Goal: Transaction & Acquisition: Book appointment/travel/reservation

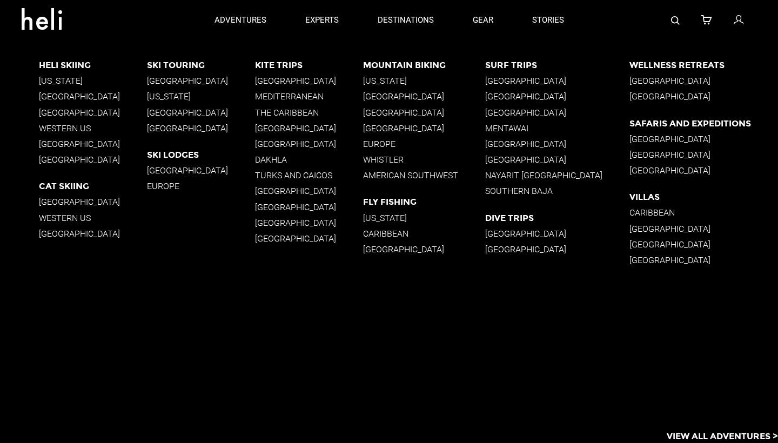
click at [65, 143] on p "[GEOGRAPHIC_DATA]" at bounding box center [93, 144] width 108 height 10
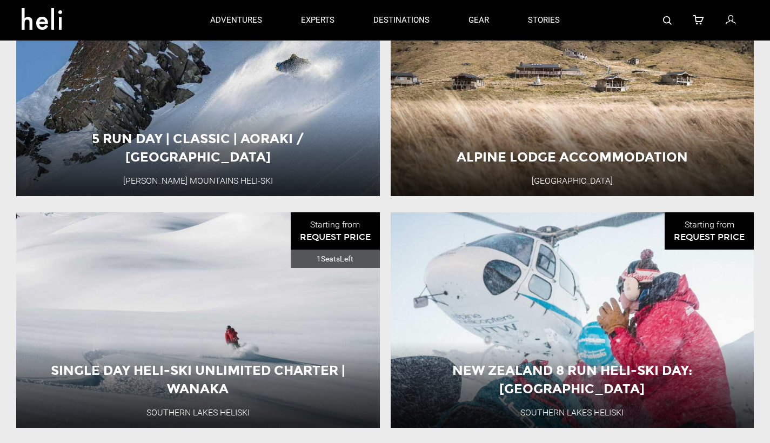
scroll to position [1290, 0]
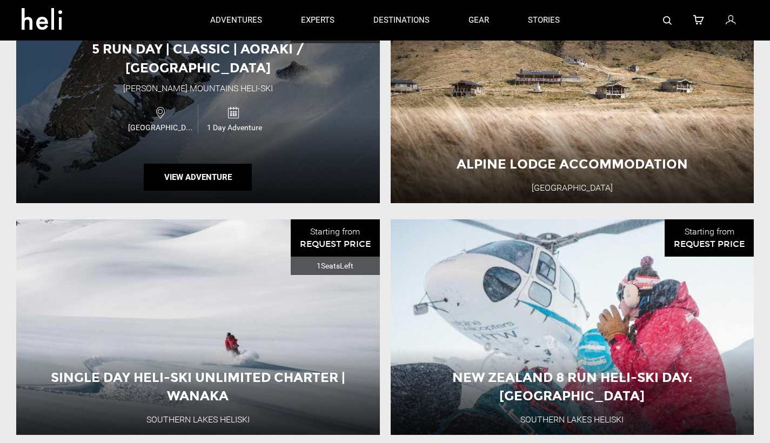
click at [329, 148] on div "5 Run Day | Classic | Aoraki / [GEOGRAPHIC_DATA][PERSON_NAME] Heli-Ski [GEOGRAP…" at bounding box center [198, 96] width 364 height 216
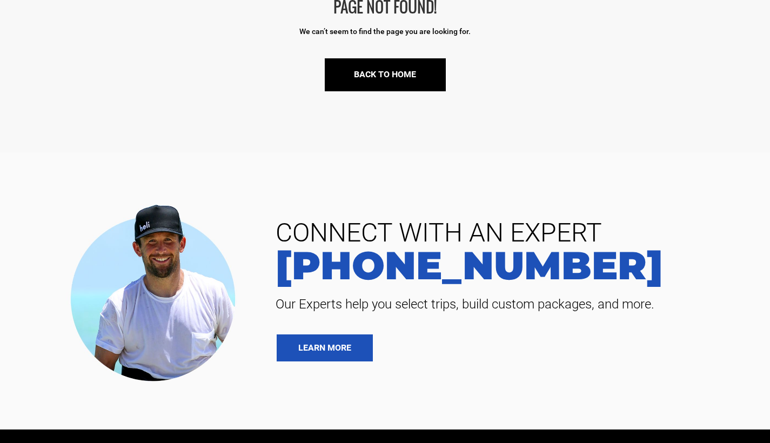
scroll to position [176, 0]
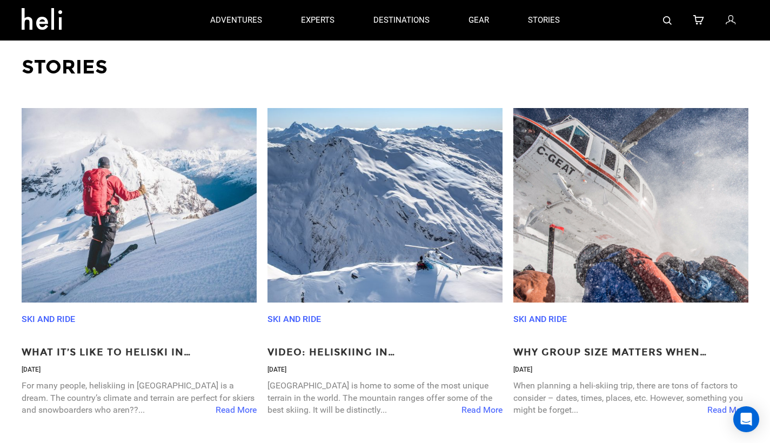
scroll to position [1803, 0]
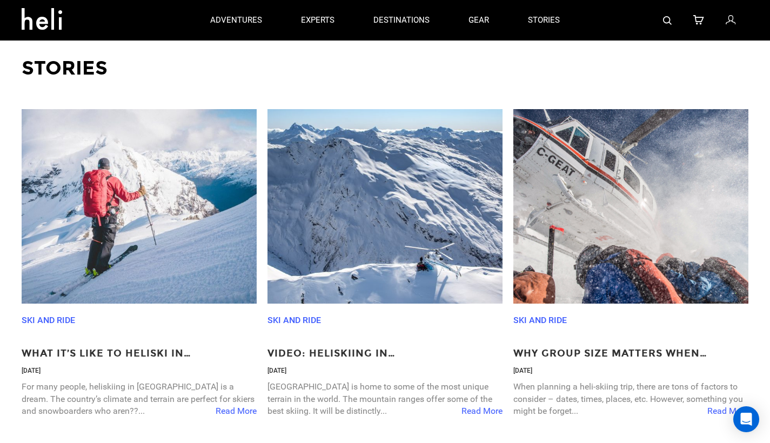
click at [232, 407] on span "Read More" at bounding box center [236, 411] width 41 height 12
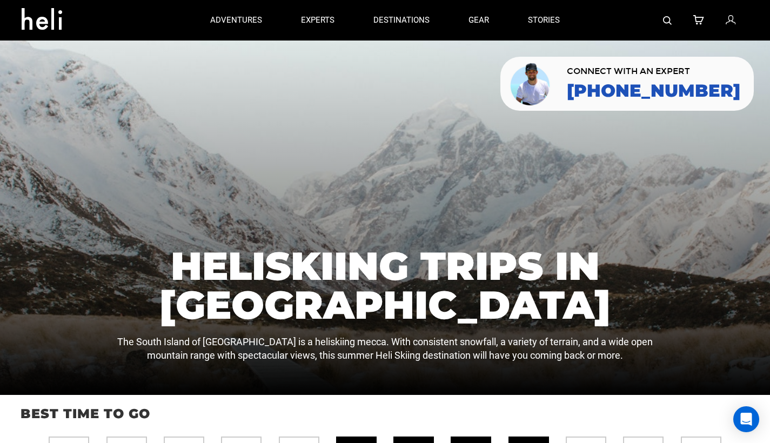
scroll to position [0, 0]
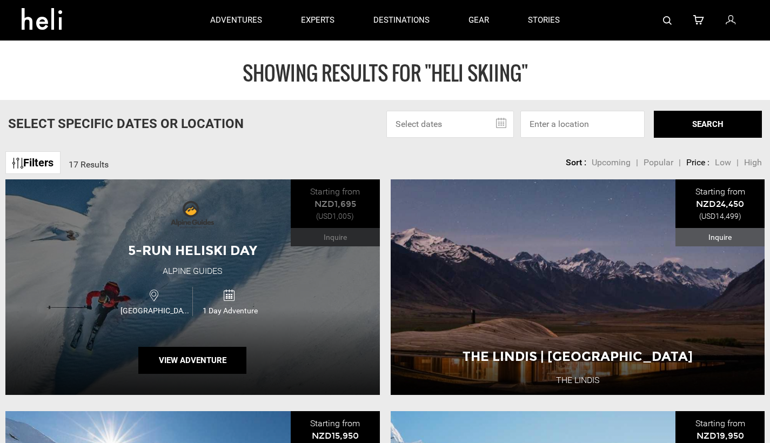
click at [197, 243] on div "5-Run Heliski Day" at bounding box center [193, 251] width 156 height 18
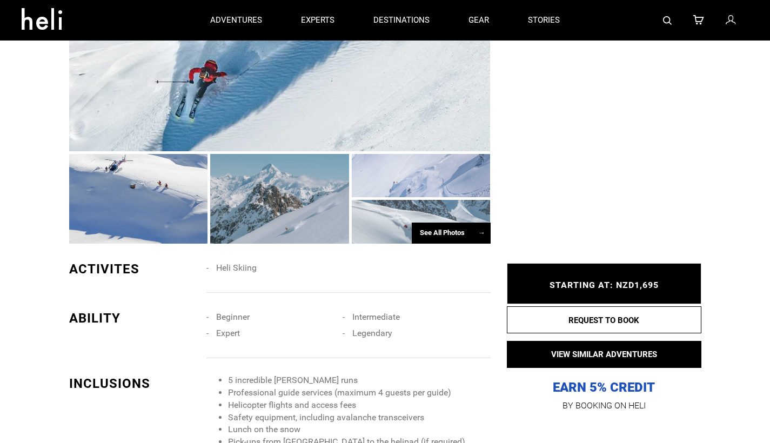
scroll to position [624, 0]
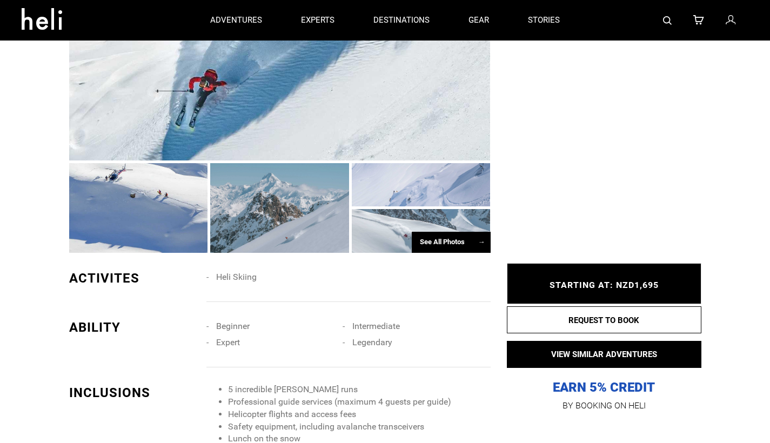
click at [457, 232] on div "See All Photos →" at bounding box center [451, 242] width 79 height 21
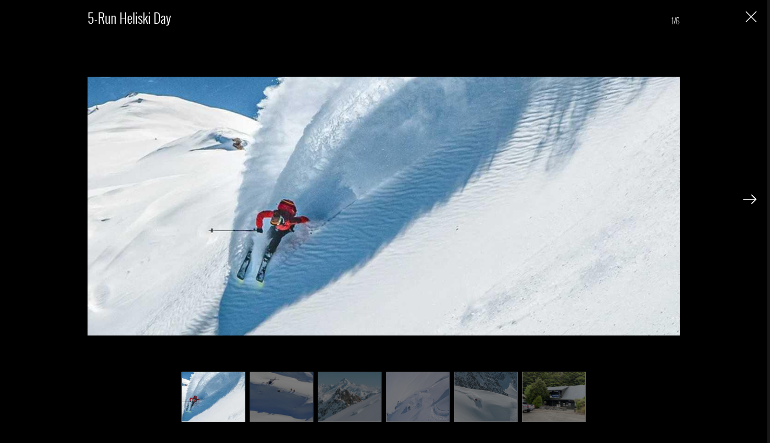
scroll to position [632, 0]
click at [286, 415] on img at bounding box center [282, 397] width 64 height 50
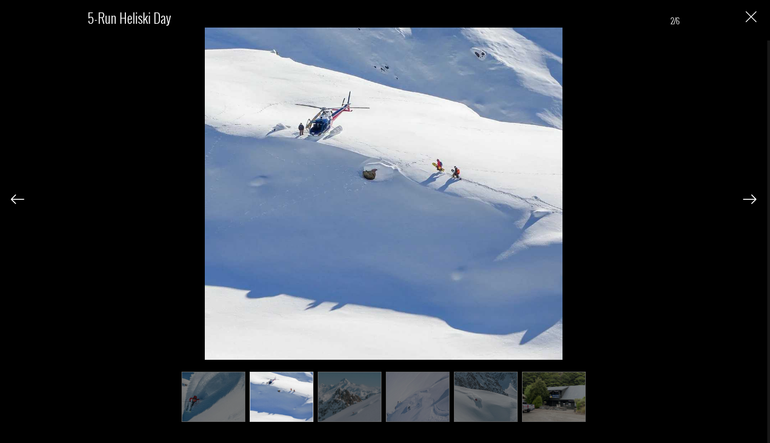
click at [378, 399] on img at bounding box center [350, 397] width 64 height 50
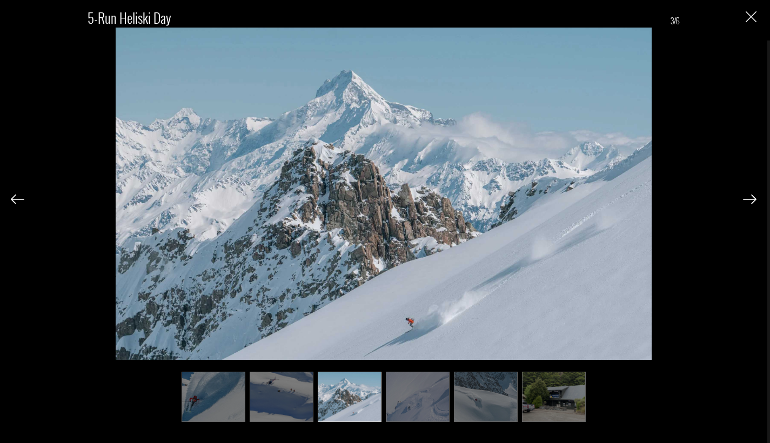
click at [425, 404] on img at bounding box center [418, 397] width 64 height 50
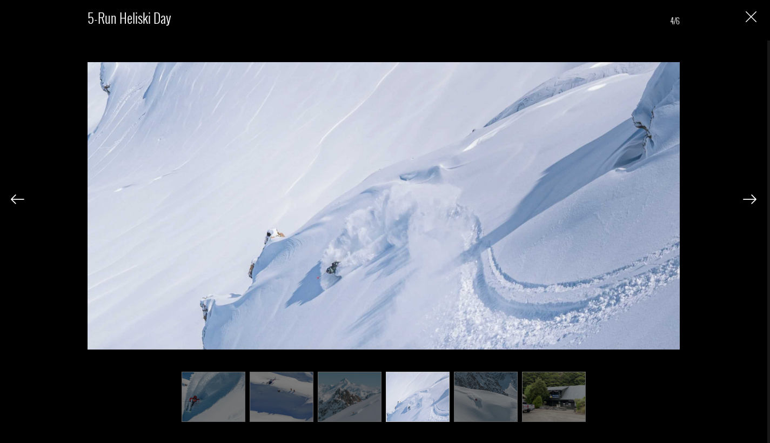
click at [499, 398] on img at bounding box center [486, 397] width 64 height 50
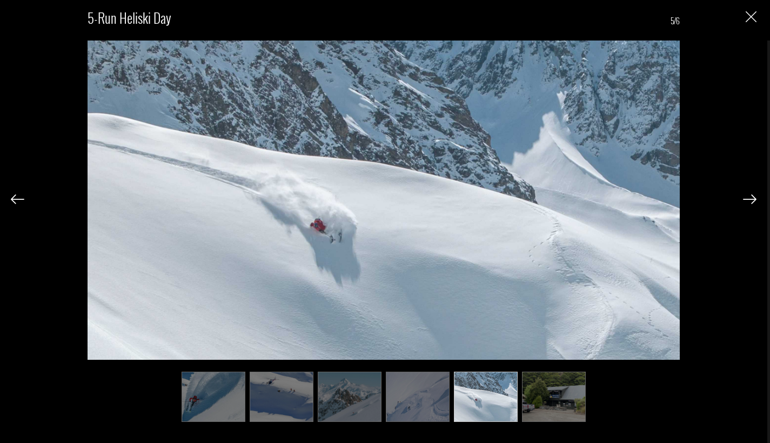
click at [572, 400] on img at bounding box center [554, 397] width 64 height 50
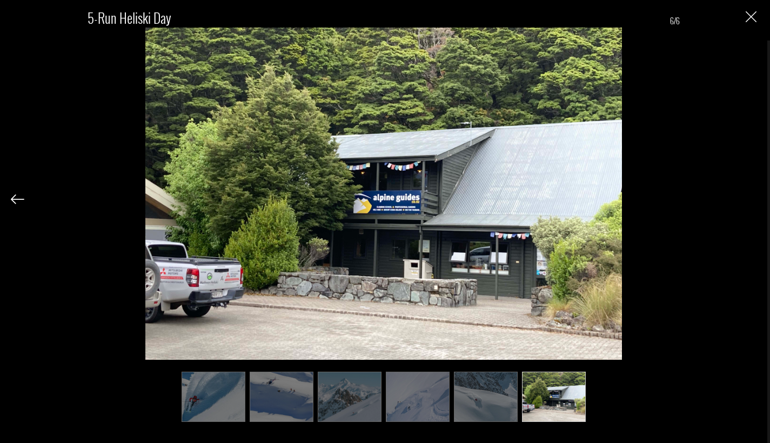
click at [752, 21] on img "Close" at bounding box center [751, 16] width 11 height 11
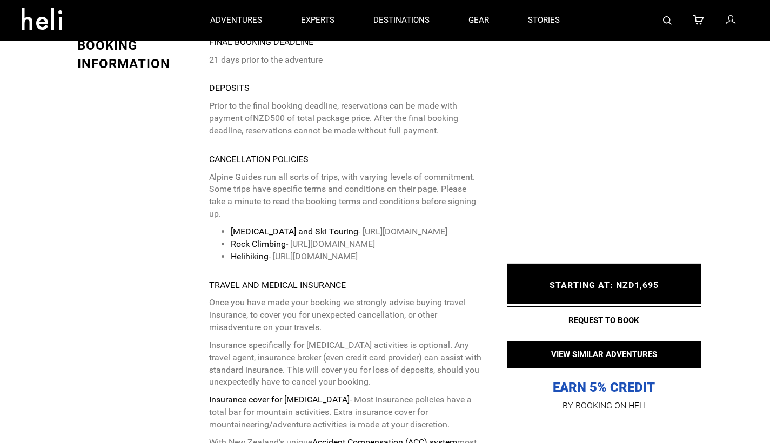
scroll to position [2173, 0]
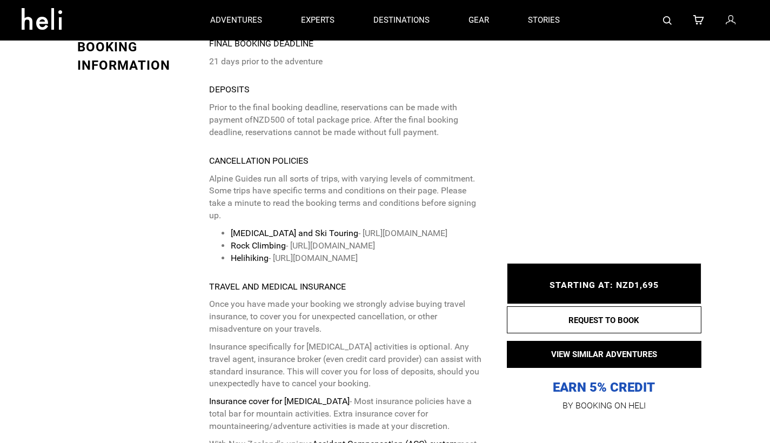
click at [284, 257] on li "Helihiking - https://www.alpineguides.co.nz/tasman-glacier-heli-hike#three" at bounding box center [356, 258] width 251 height 12
drag, startPoint x: 277, startPoint y: 256, endPoint x: 272, endPoint y: 268, distance: 12.8
click at [272, 265] on li "Helihiking - https://www.alpineguides.co.nz/tasman-glacier-heli-hike#three" at bounding box center [356, 258] width 251 height 12
copy li "https://www.alpineguides.co.nz/tasman-glacier-heli-hike#three"
click at [352, 287] on div "Final booking deadline 21 days prior to the adventure Deposits Prior to the fin…" at bounding box center [345, 314] width 273 height 552
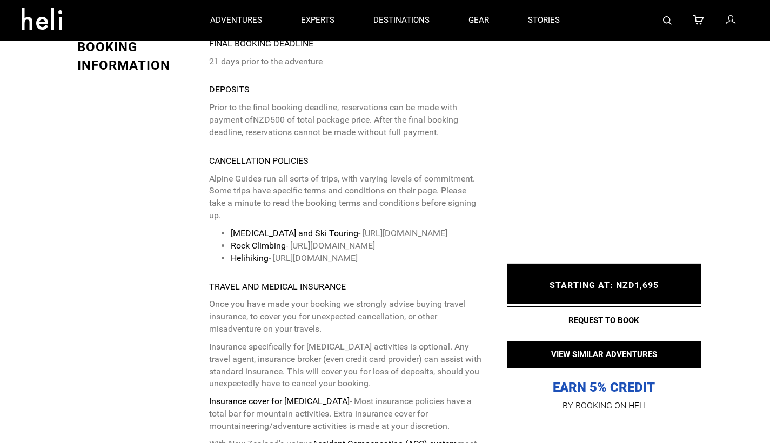
drag, startPoint x: 232, startPoint y: 220, endPoint x: 442, endPoint y: 216, distance: 209.7
click at [442, 228] on li "Mountaineering and Ski Touring - https://www.alpineguides.co.nz/booking-conditi…" at bounding box center [356, 234] width 251 height 12
copy li "https://www.alpineguides.co.nz/booking-conditions"
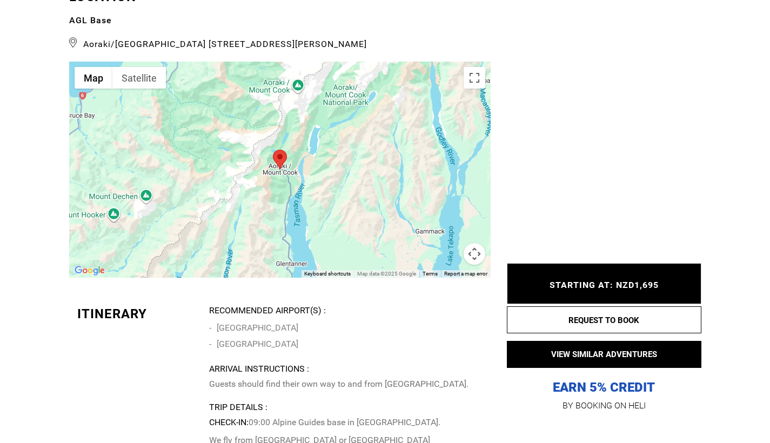
scroll to position [1676, 0]
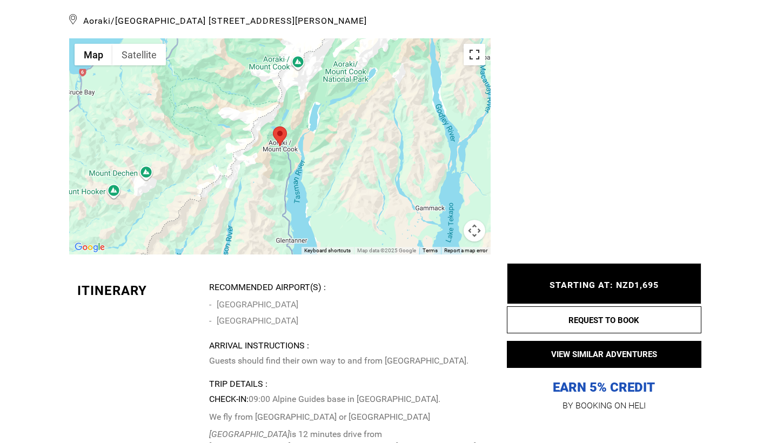
click at [476, 44] on button "Toggle fullscreen view" at bounding box center [475, 55] width 22 height 22
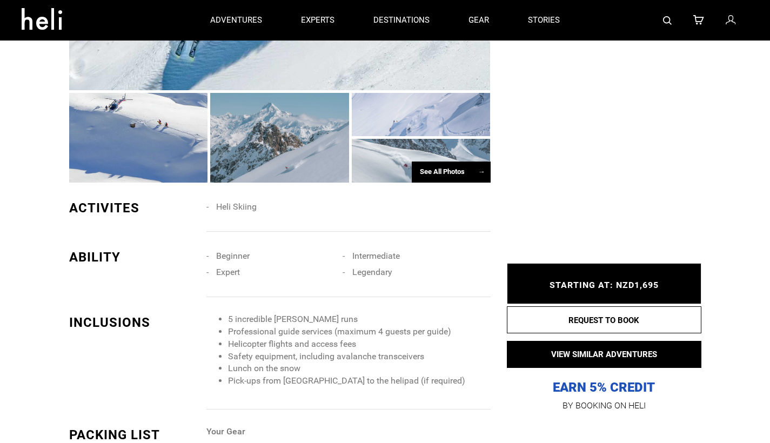
scroll to position [425, 0]
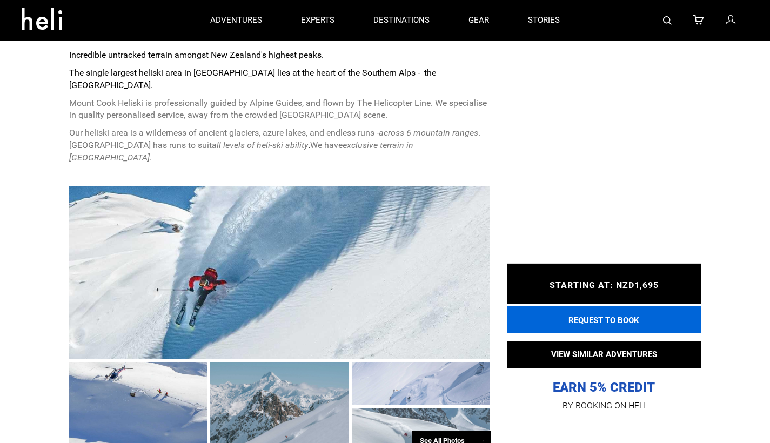
click at [586, 325] on button "REQUEST TO BOOK" at bounding box center [604, 319] width 195 height 27
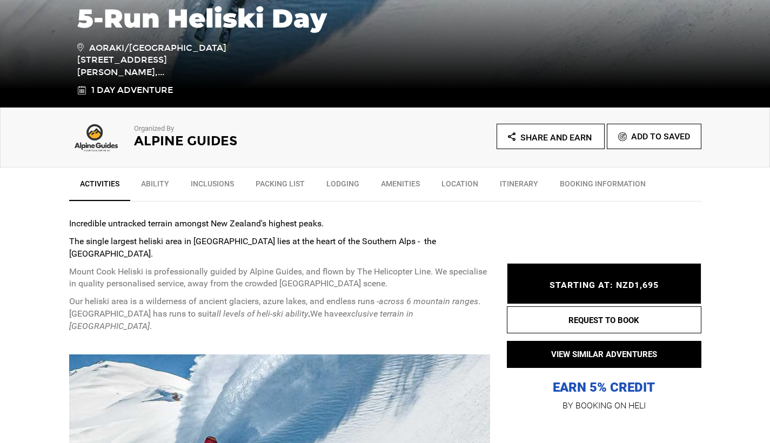
scroll to position [257, 0]
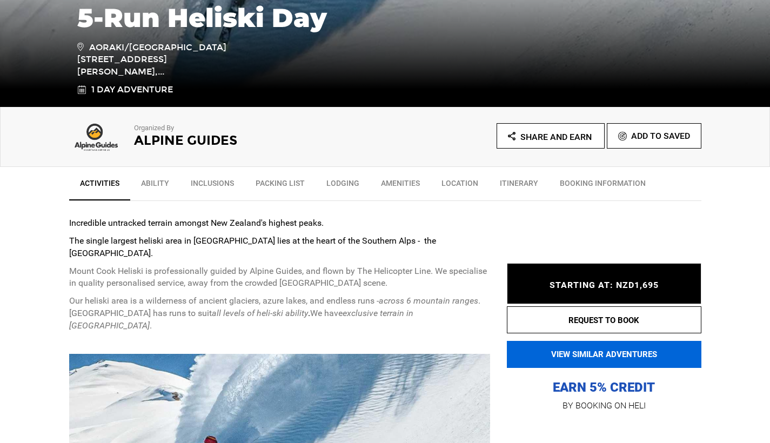
click at [590, 357] on button "VIEW SIMILAR ADVENTURES" at bounding box center [604, 354] width 195 height 27
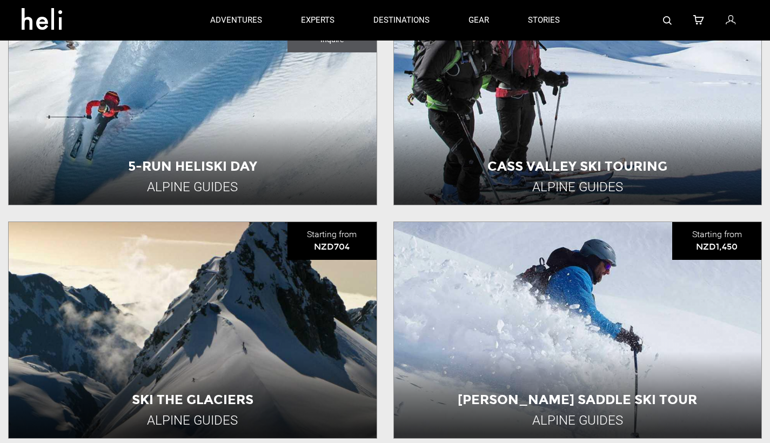
scroll to position [411, 0]
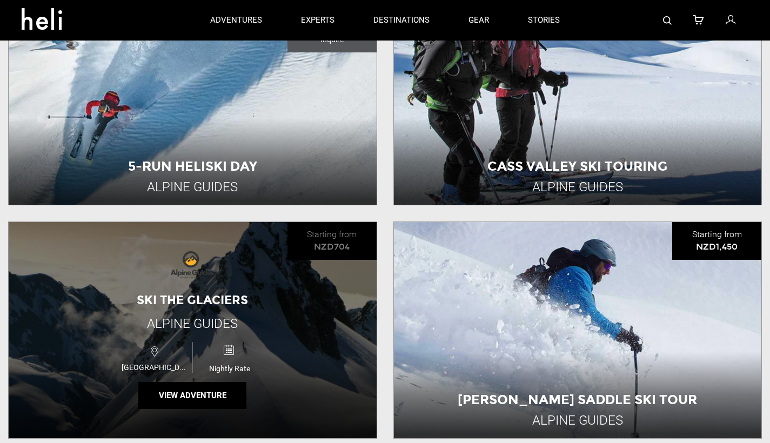
click at [291, 320] on div "Ski The Glaciers Alpine Guides New Zealand Nightly Rate View Adventure" at bounding box center [193, 330] width 368 height 216
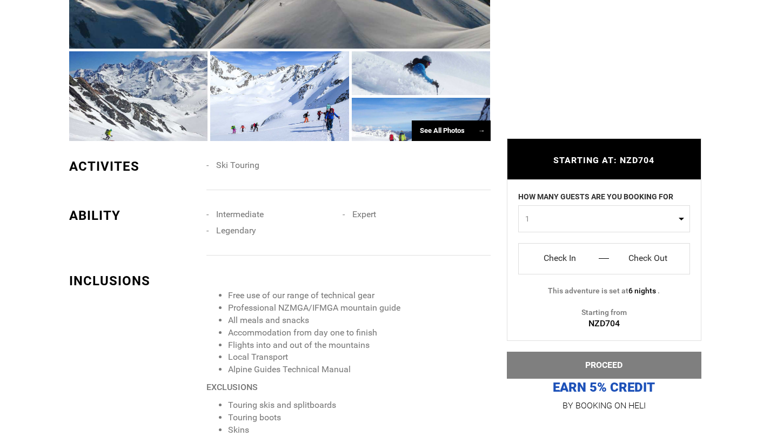
scroll to position [819, 0]
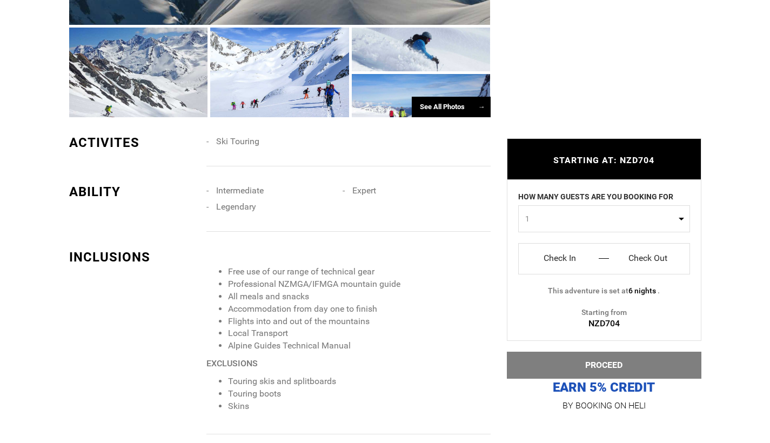
click at [629, 217] on span "1" at bounding box center [600, 218] width 151 height 11
click at [666, 223] on span "1" at bounding box center [600, 218] width 151 height 11
click at [677, 220] on button "1" at bounding box center [604, 218] width 172 height 27
click at [548, 297] on link "4" at bounding box center [604, 302] width 171 height 19
select select "4"
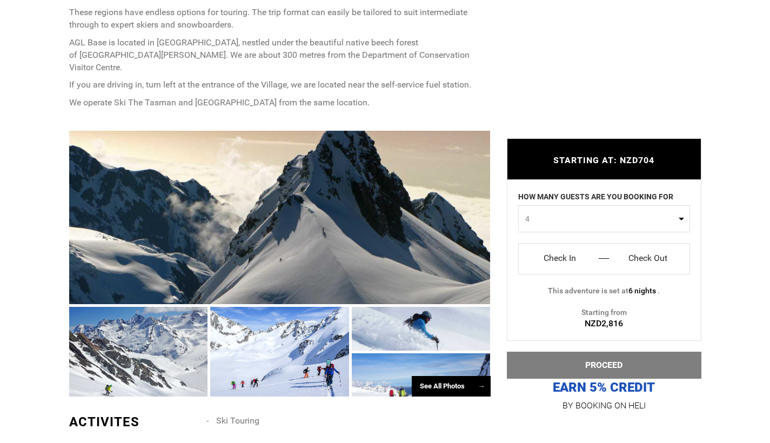
scroll to position [698, 0]
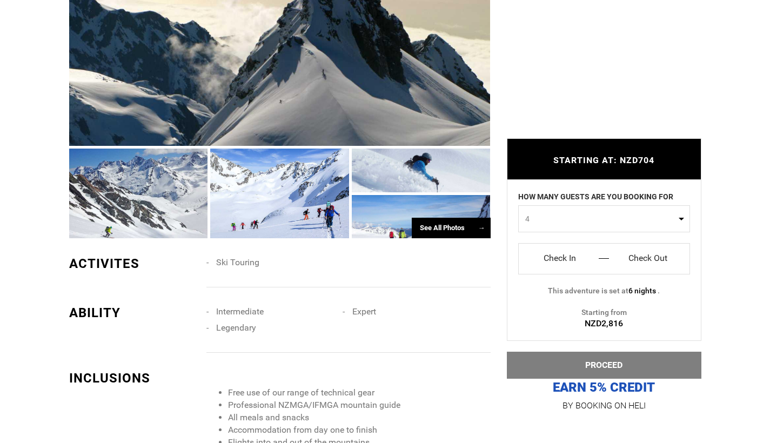
click at [456, 218] on div "See All Photos →" at bounding box center [451, 228] width 79 height 21
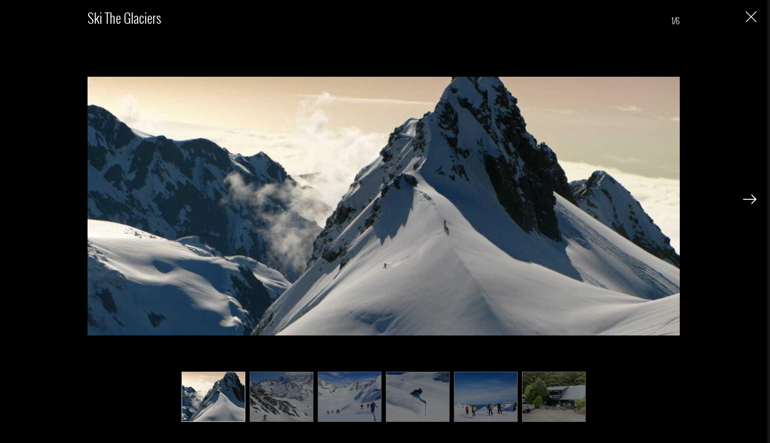
click at [295, 392] on img at bounding box center [282, 397] width 64 height 50
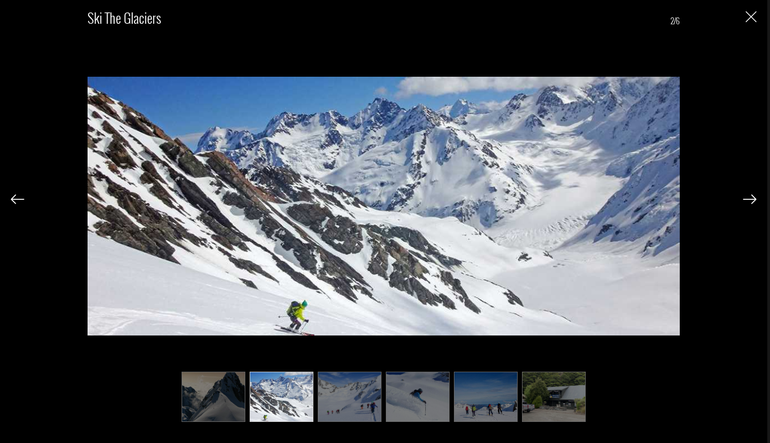
click at [366, 394] on img at bounding box center [350, 397] width 64 height 50
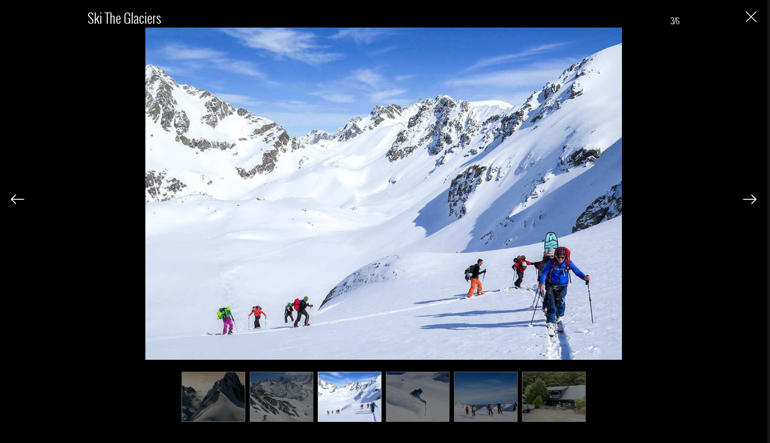
click at [423, 396] on img at bounding box center [418, 397] width 64 height 50
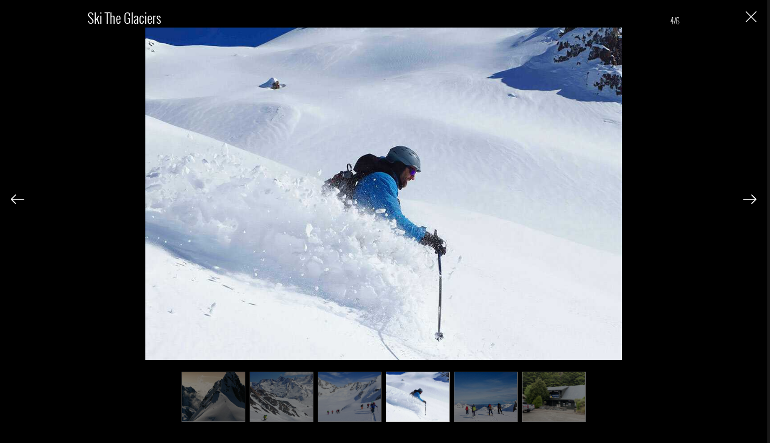
click at [494, 402] on img at bounding box center [486, 397] width 64 height 50
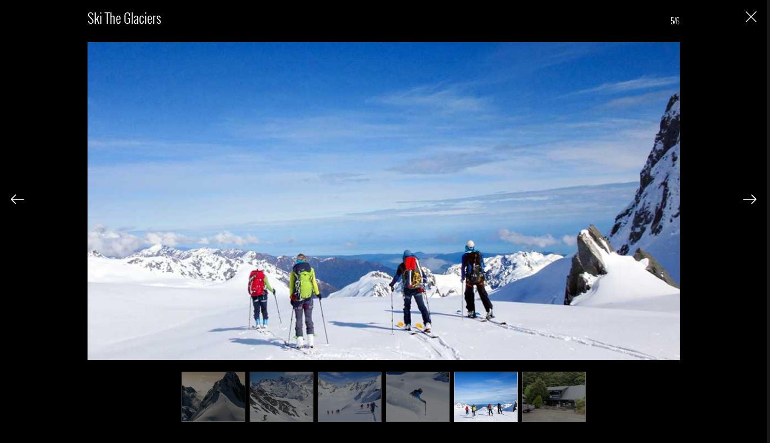
click at [751, 18] on img "Close" at bounding box center [751, 16] width 11 height 11
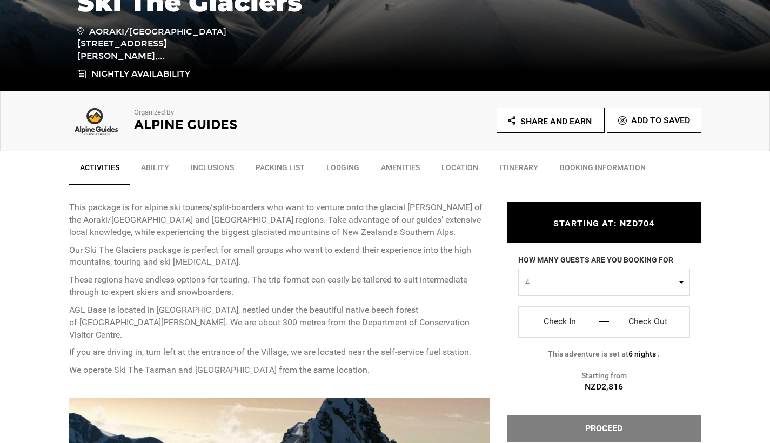
scroll to position [292, 0]
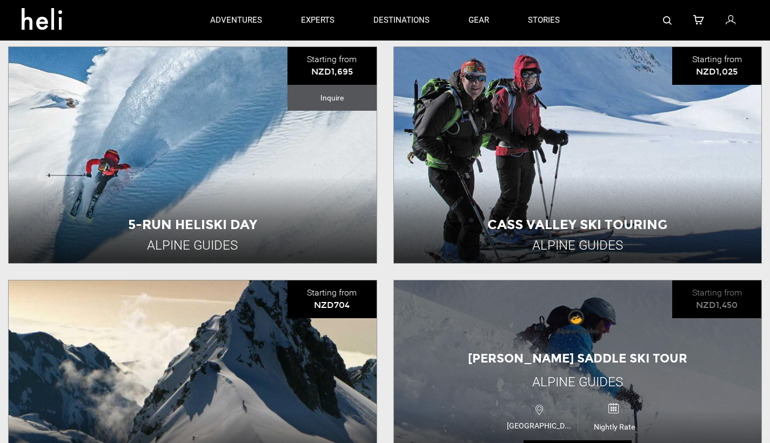
scroll to position [324, 0]
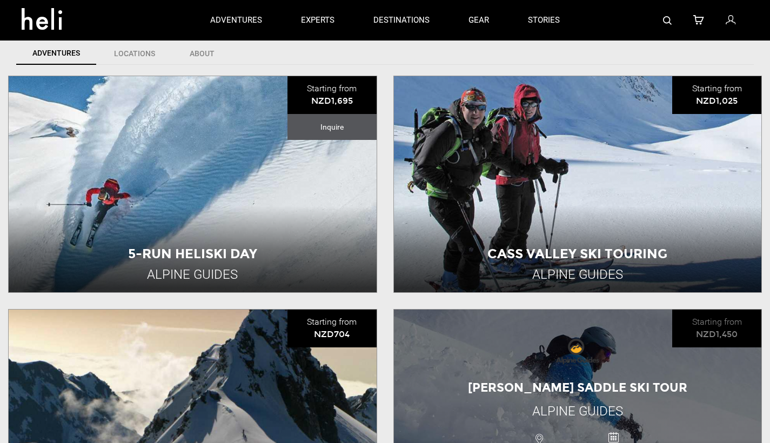
click at [451, 372] on div "Barron Saddle Ski Tour Alpine Guides New Zealand Nightly Rate View Adventure" at bounding box center [578, 418] width 368 height 216
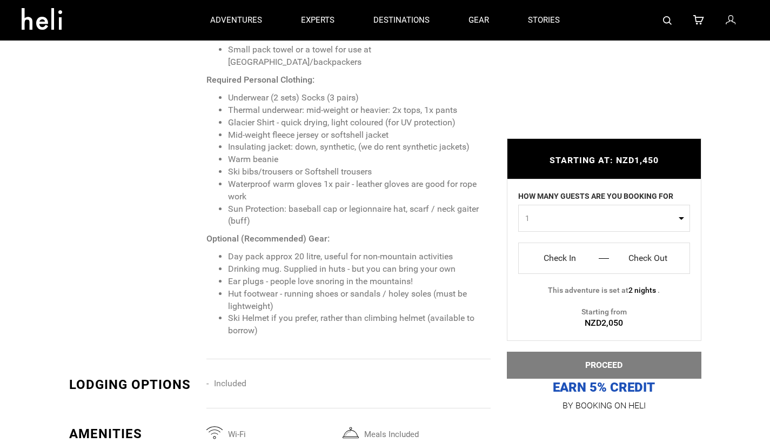
scroll to position [868, 0]
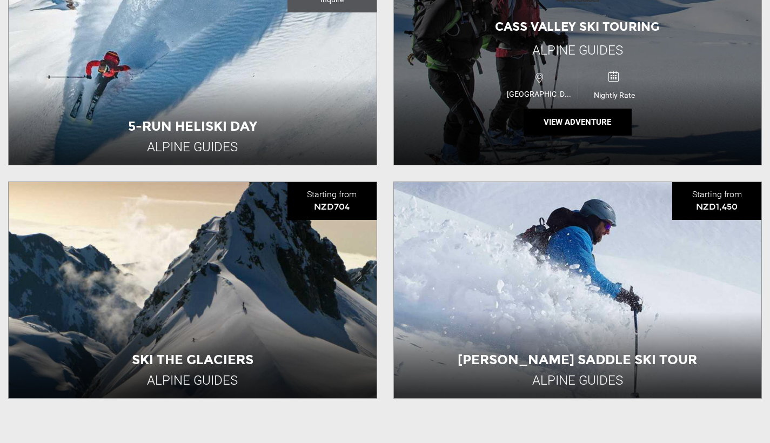
scroll to position [478, 0]
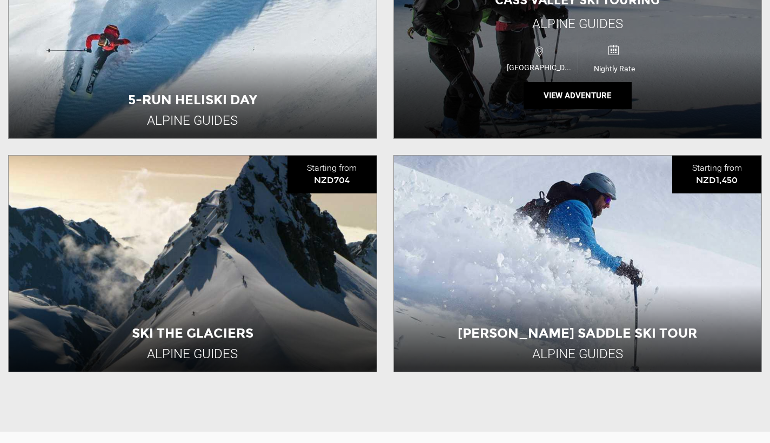
click at [470, 93] on div "Cass Valley Ski Touring Alpine Guides New Zealand Nightly Rate View Adventure" at bounding box center [578, 30] width 368 height 216
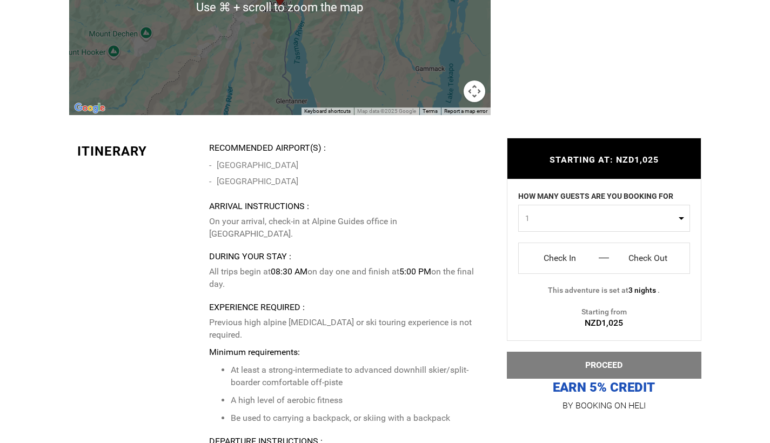
scroll to position [2176, 0]
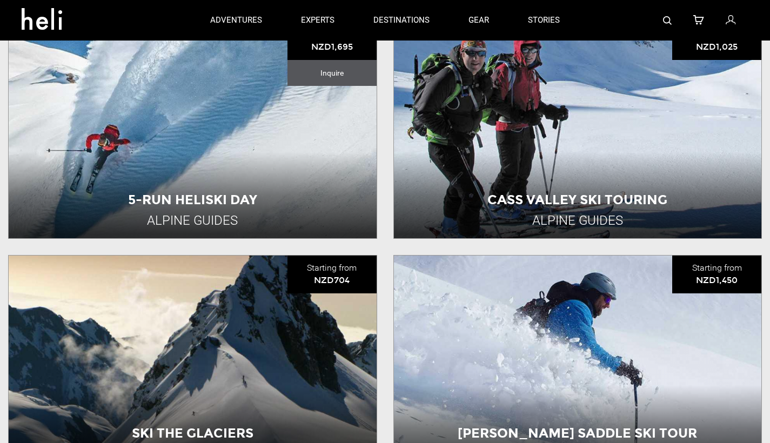
scroll to position [375, 0]
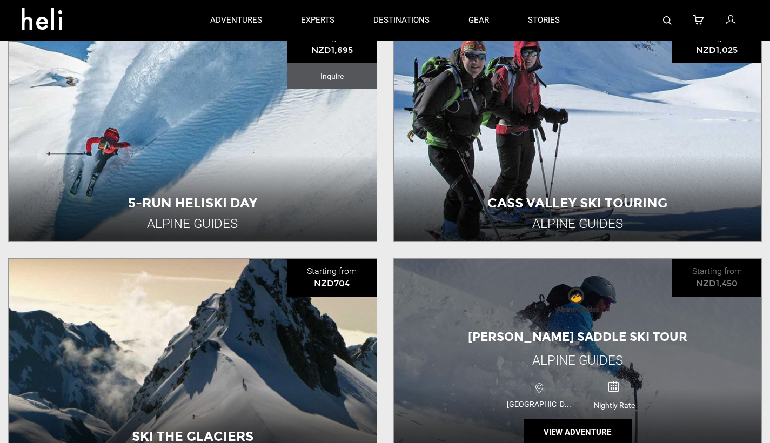
click at [440, 322] on div "Barron Saddle Ski Tour Alpine Guides New Zealand Nightly Rate View Adventure" at bounding box center [578, 367] width 368 height 216
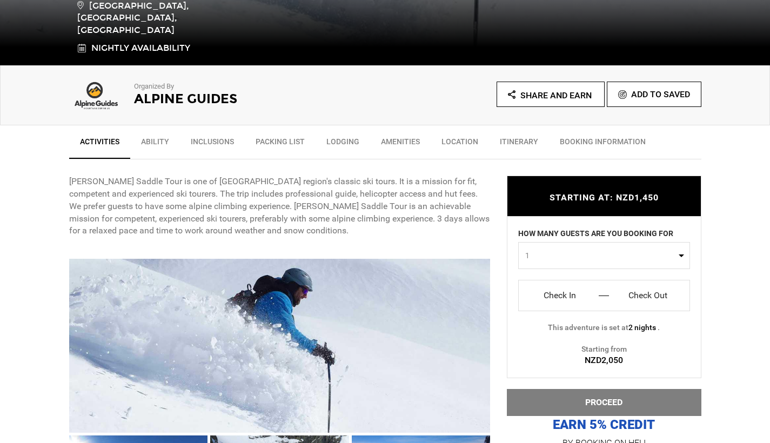
scroll to position [321, 0]
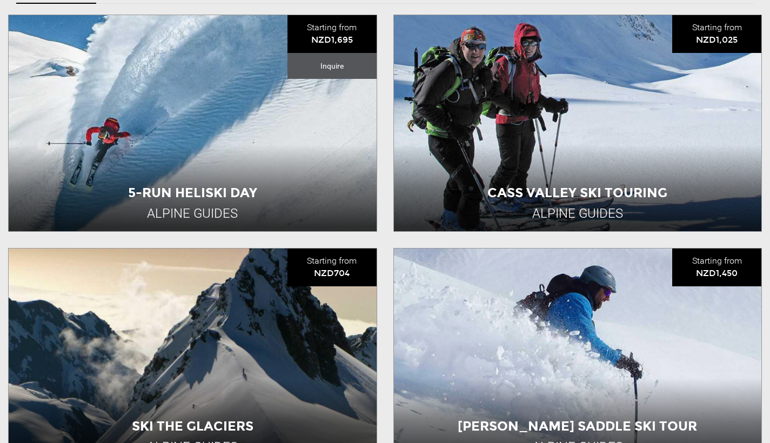
scroll to position [415, 0]
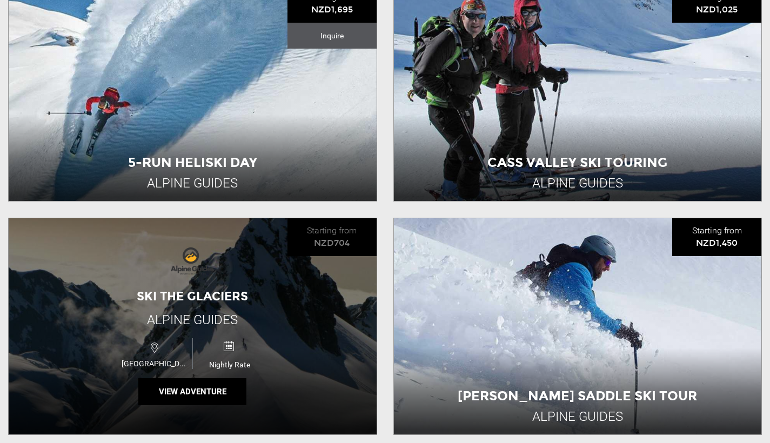
click at [228, 309] on div "Ski The Glaciers Alpine Guides New Zealand Nightly Rate View Adventure" at bounding box center [193, 326] width 368 height 216
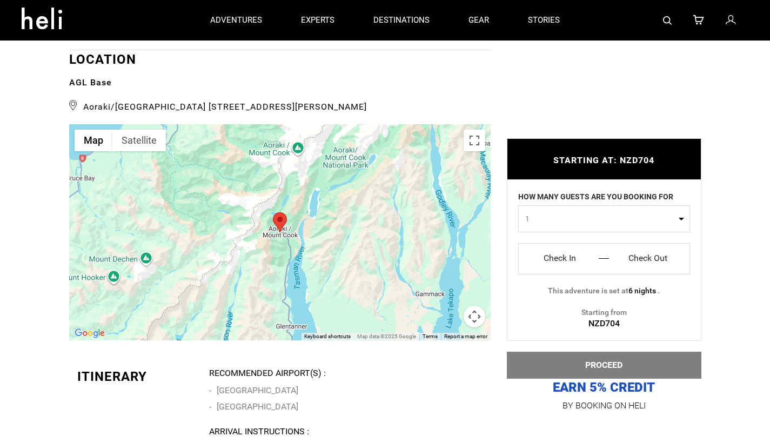
scroll to position [1788, 0]
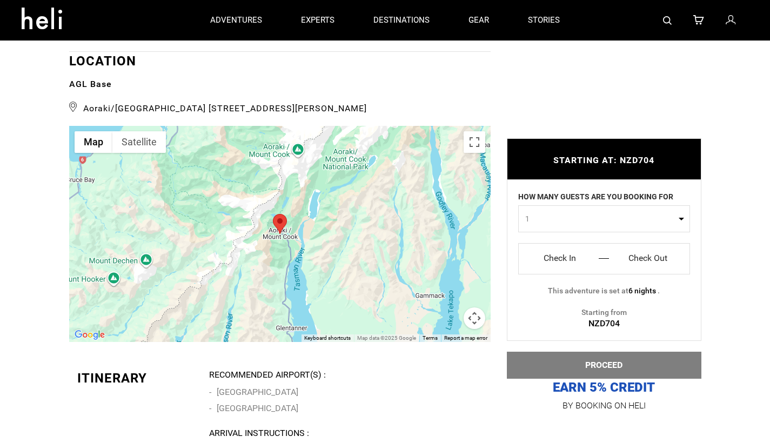
click at [587, 215] on span "1" at bounding box center [600, 218] width 151 height 11
click at [747, 238] on div "Activities Ability Inclusions Packing List Lodging Amenities Location Itinerary…" at bounding box center [385, 26] width 770 height 2783
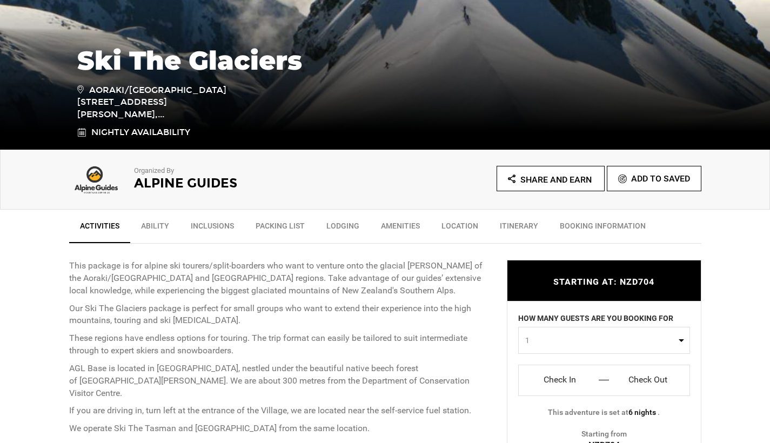
scroll to position [228, 0]
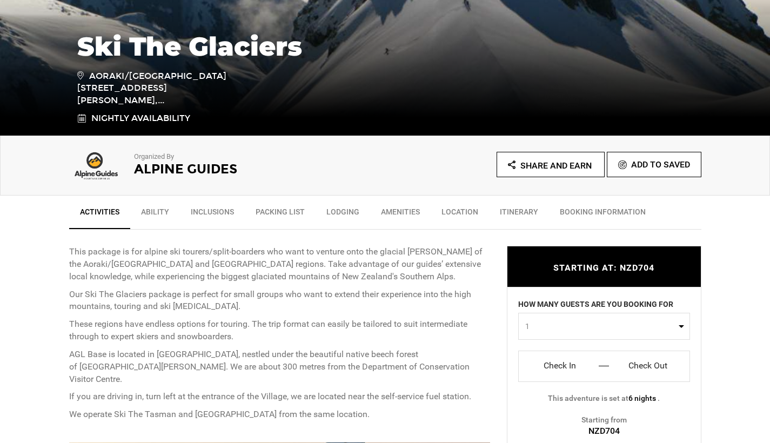
click at [157, 219] on link "Ability" at bounding box center [155, 214] width 50 height 27
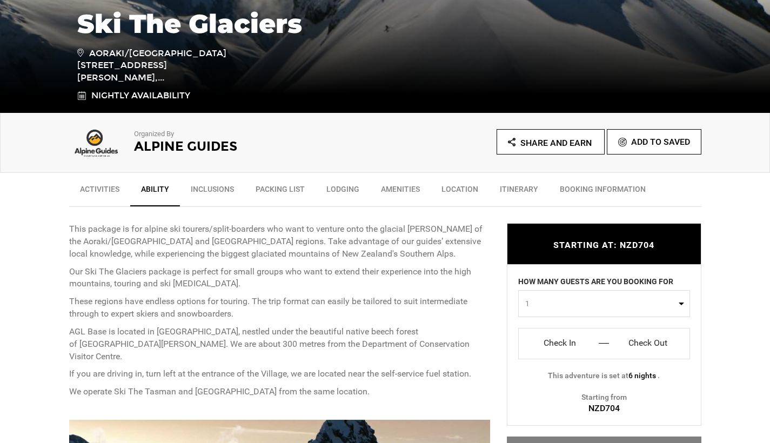
scroll to position [253, 0]
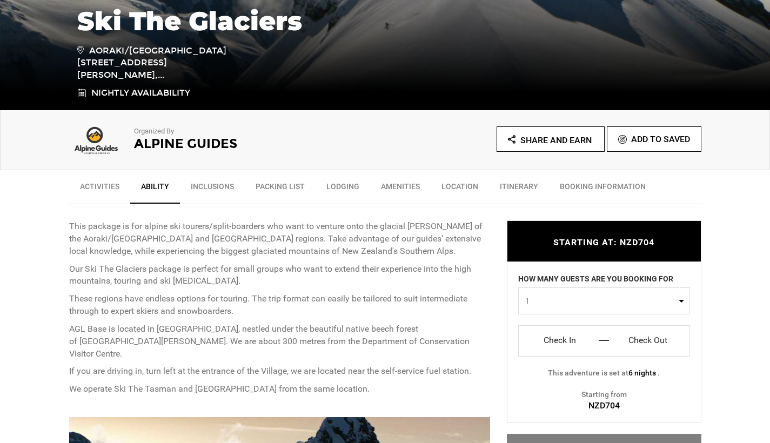
click at [335, 185] on link "Lodging" at bounding box center [343, 189] width 55 height 27
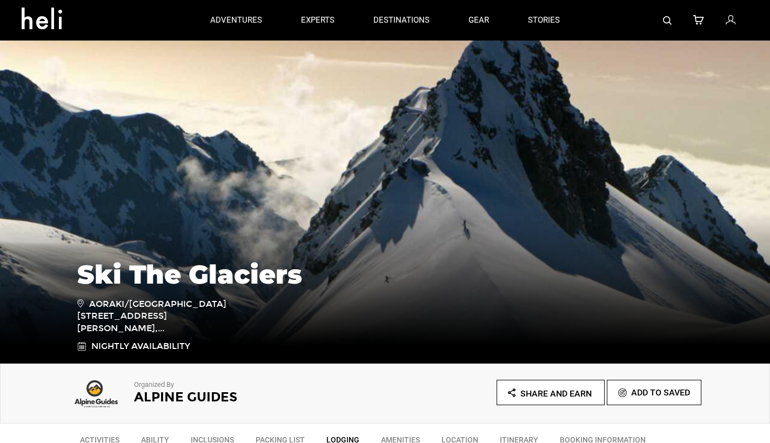
scroll to position [0, 0]
